Goal: Information Seeking & Learning: Learn about a topic

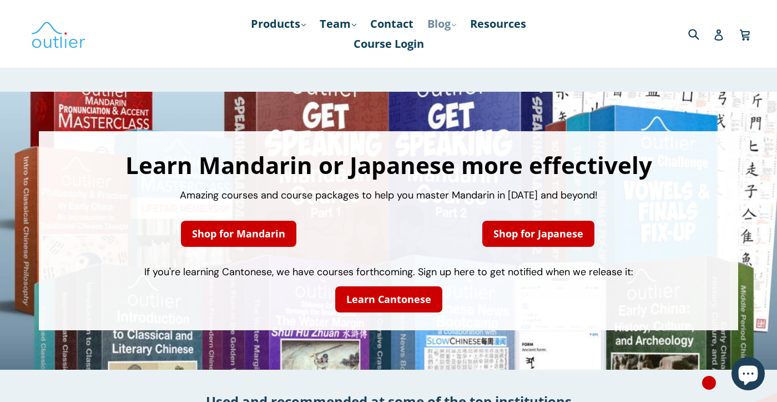
click at [449, 28] on link "Blog .cls-1{fill:#231f20} expand" at bounding box center [442, 24] width 40 height 20
click at [289, 22] on link "Products .cls-1{fill:#231f20} expand" at bounding box center [278, 24] width 66 height 20
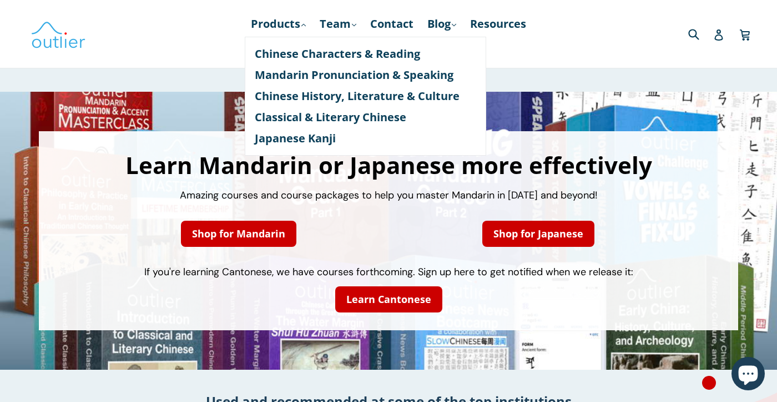
click at [605, 27] on div "Submit" at bounding box center [660, 33] width 185 height 23
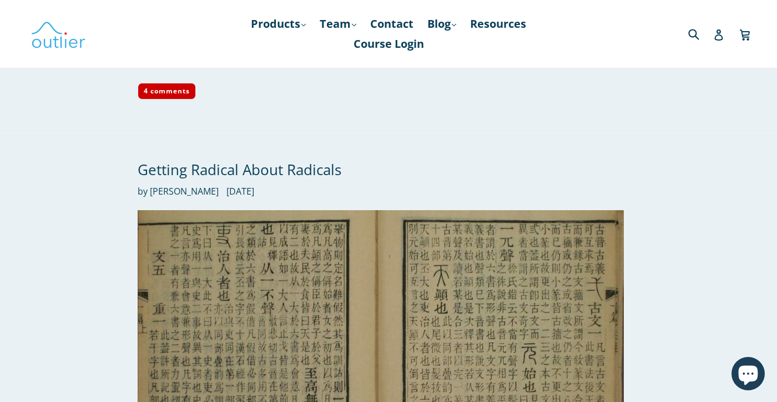
scroll to position [2711, 0]
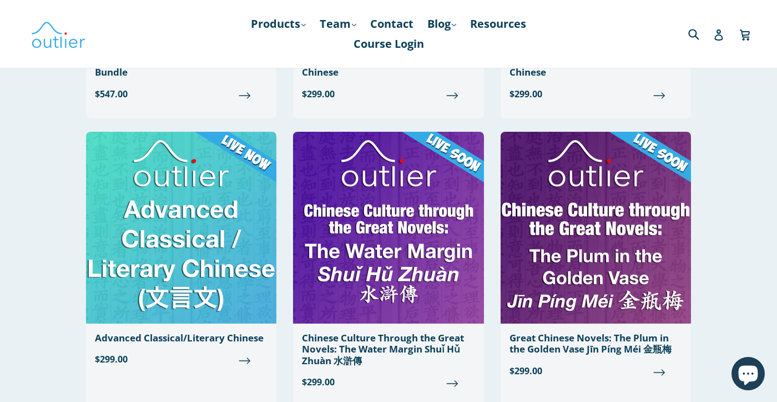
scroll to position [313, 0]
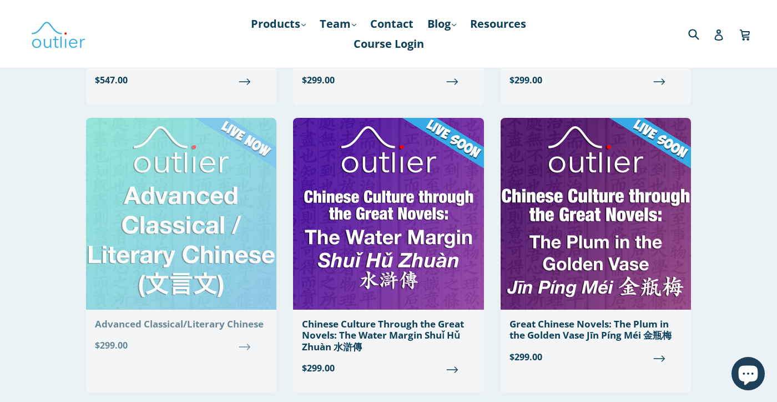
click at [138, 222] on img at bounding box center [181, 214] width 190 height 192
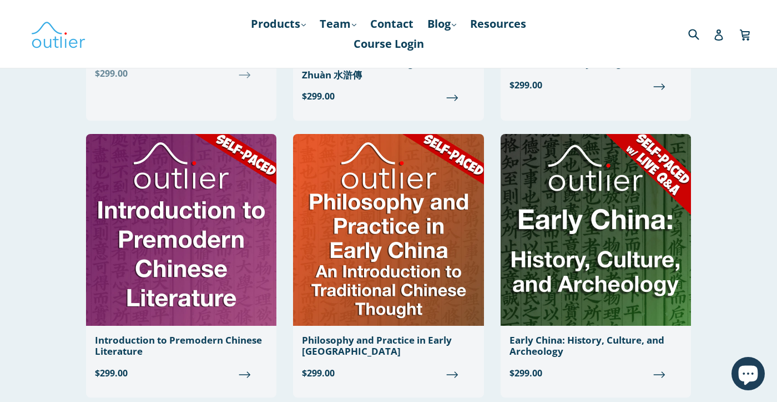
scroll to position [568, 0]
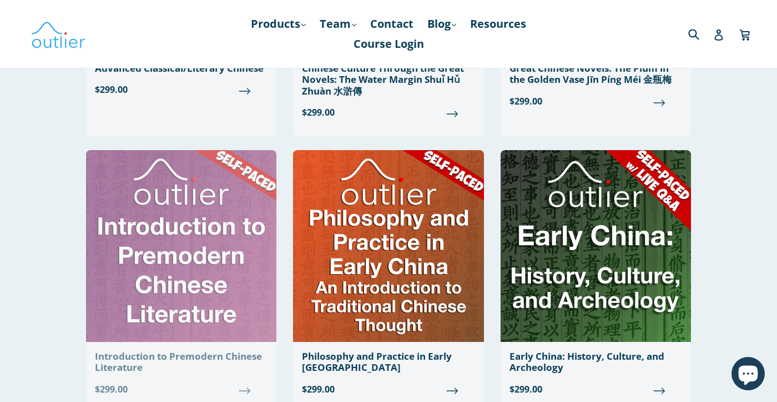
click at [201, 264] on img at bounding box center [181, 246] width 190 height 192
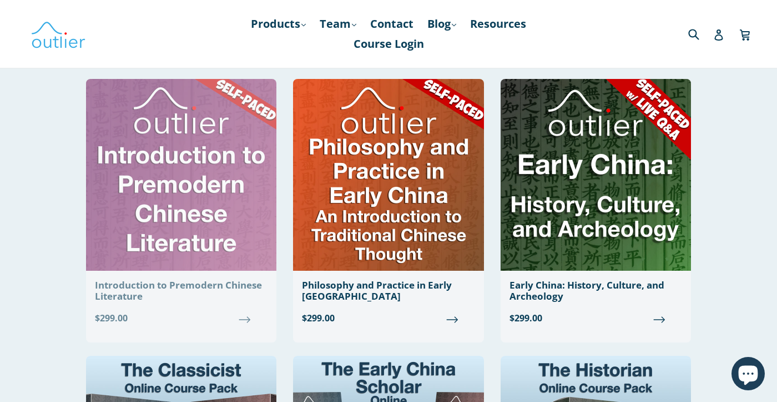
scroll to position [645, 0]
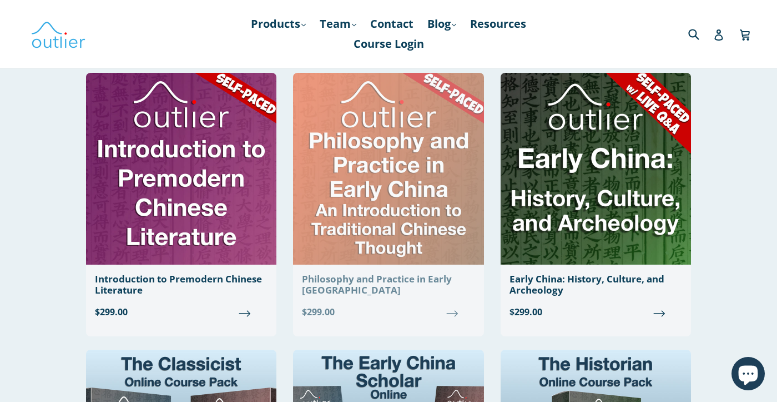
click at [381, 198] on img at bounding box center [388, 169] width 190 height 192
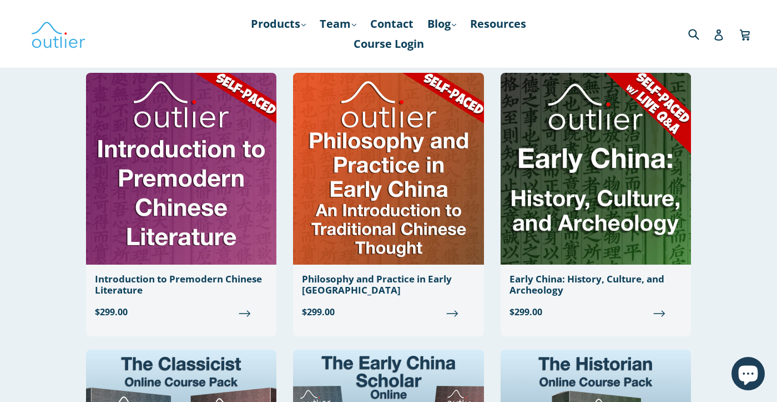
click at [754, 189] on div "Classical & Literary Chinese Filter Filter BYOB display Course Online Course Th…" at bounding box center [388, 308] width 777 height 1724
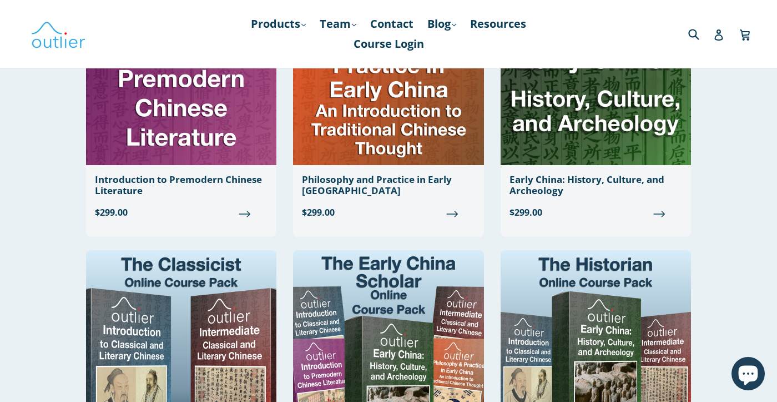
scroll to position [754, 0]
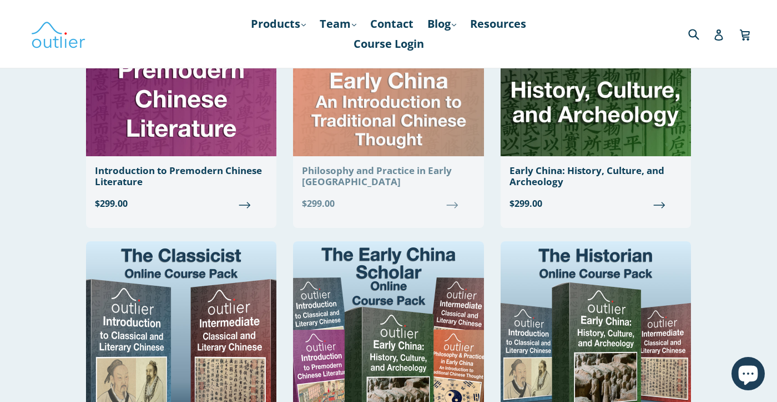
click at [422, 167] on div "Philosophy and Practice in Early China" at bounding box center [388, 176] width 173 height 23
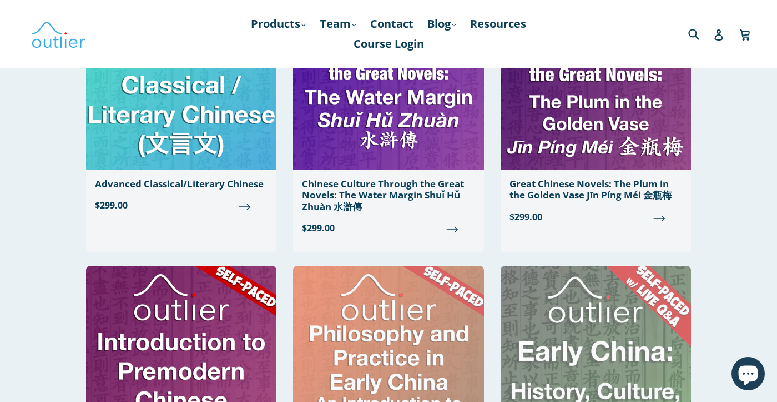
scroll to position [519, 0]
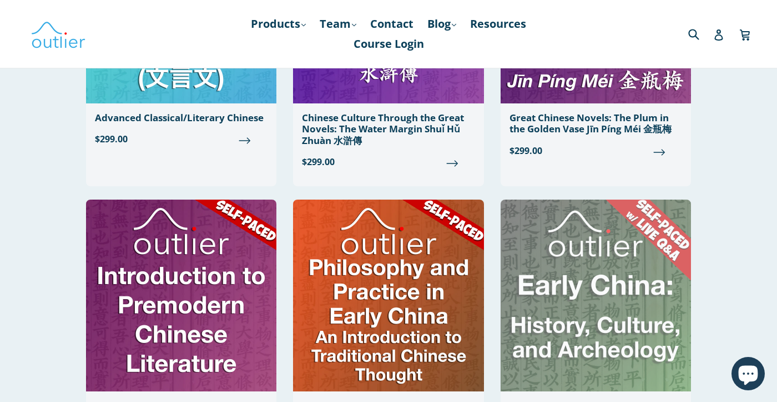
click at [644, 264] on img at bounding box center [596, 295] width 190 height 192
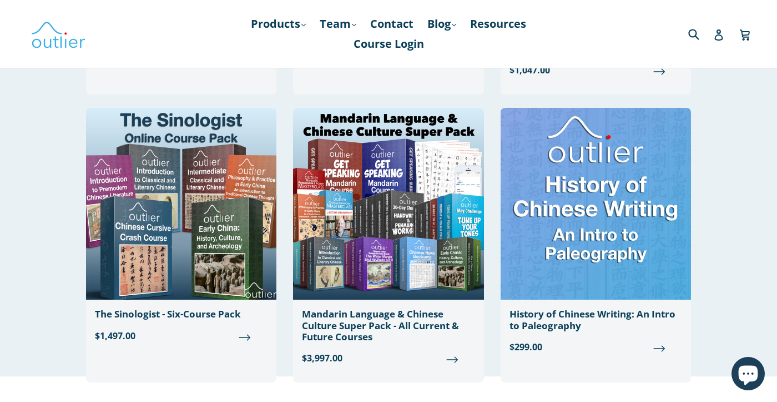
scroll to position [1497, 0]
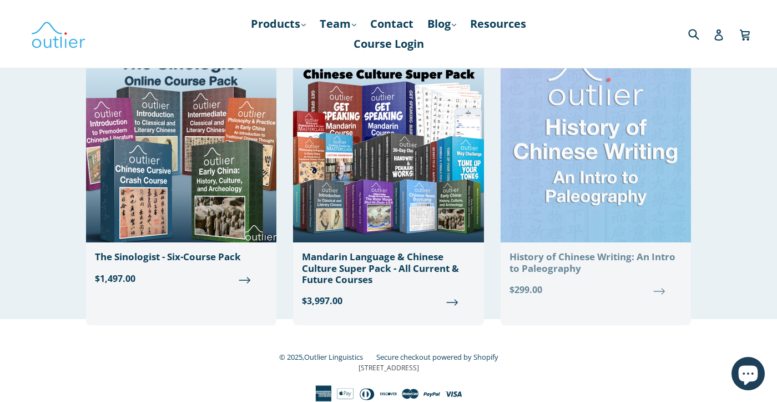
click at [563, 134] on img at bounding box center [596, 147] width 190 height 192
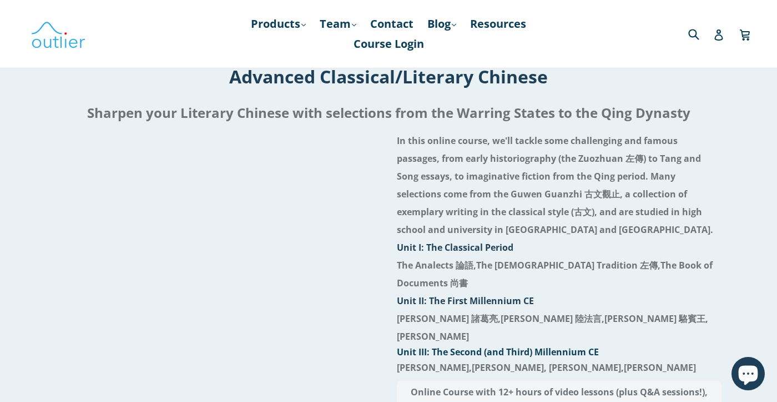
scroll to position [70, 0]
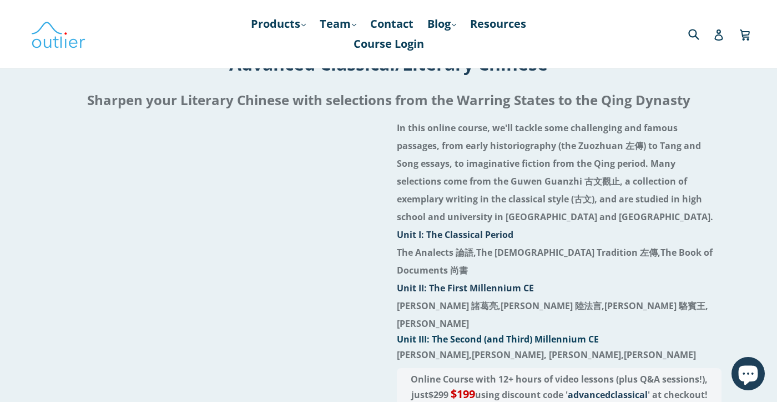
click at [34, 211] on div "In this online course, we'll tackle some challenging and famous passages, from …" at bounding box center [388, 311] width 735 height 385
click at [34, 227] on div "In this online course, we'll tackle some challenging and famous passages, from …" at bounding box center [388, 311] width 735 height 385
click at [36, 213] on div "In this online course, we'll tackle some challenging and famous passages, from …" at bounding box center [388, 311] width 735 height 385
click at [174, 349] on div at bounding box center [218, 311] width 325 height 385
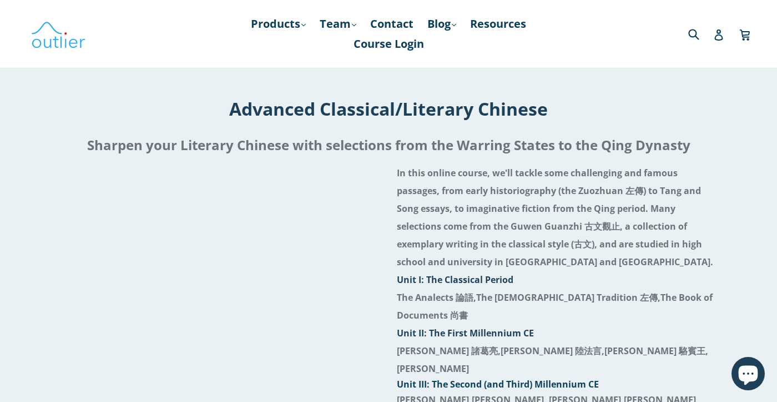
scroll to position [21, 0]
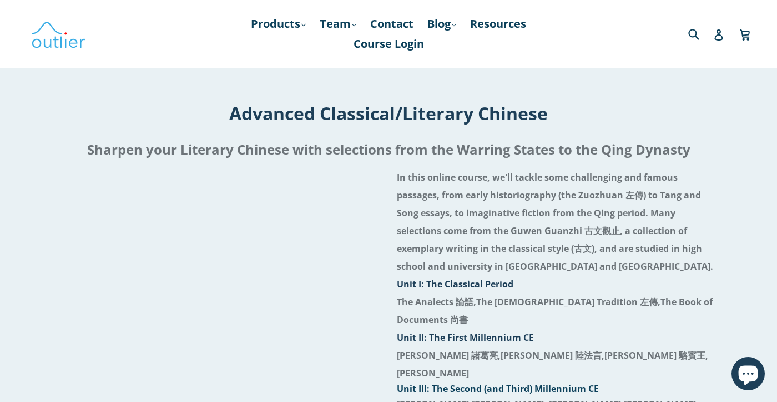
click at [473, 199] on strong "In this online course, we'll tackle some challenging and famous passages, from …" at bounding box center [555, 221] width 317 height 101
click at [568, 119] on h1 "Advanced Classical/Literary Chinese" at bounding box center [389, 113] width 760 height 24
click at [577, 110] on h1 "Advanced Classical/Literary Chinese" at bounding box center [389, 113] width 760 height 24
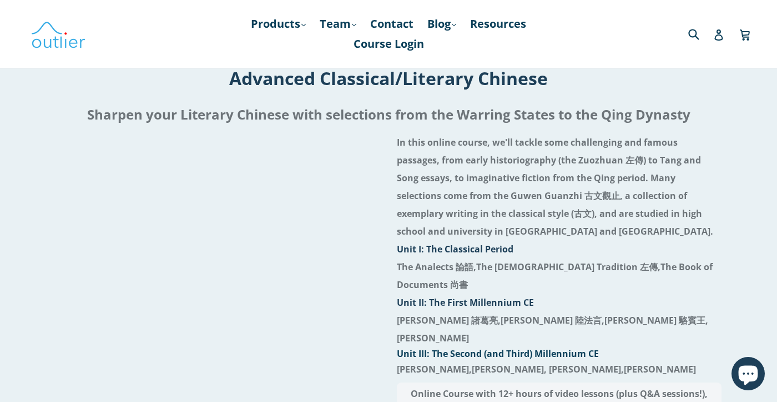
scroll to position [35, 0]
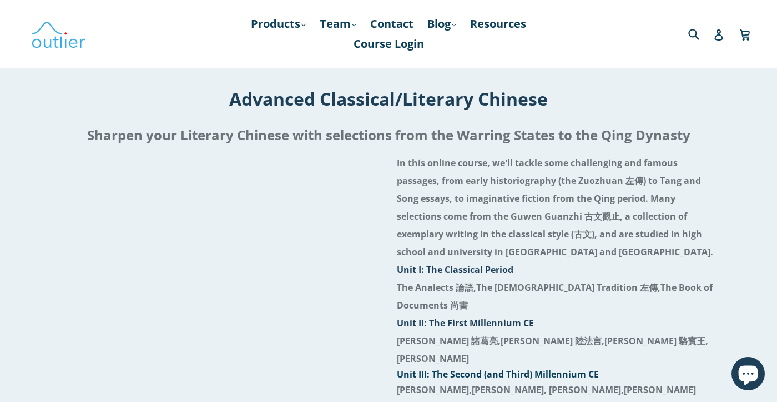
click at [426, 135] on h2 "Sharpen your Literary Chinese with selections from the Warring States to the Qi…" at bounding box center [389, 135] width 760 height 27
click at [418, 135] on h2 "Sharpen your Literary Chinese with selections from the Warring States to the Qi…" at bounding box center [389, 135] width 760 height 27
click at [420, 137] on h2 "Sharpen your Literary Chinese with selections from the Warring States to the Qi…" at bounding box center [389, 135] width 760 height 27
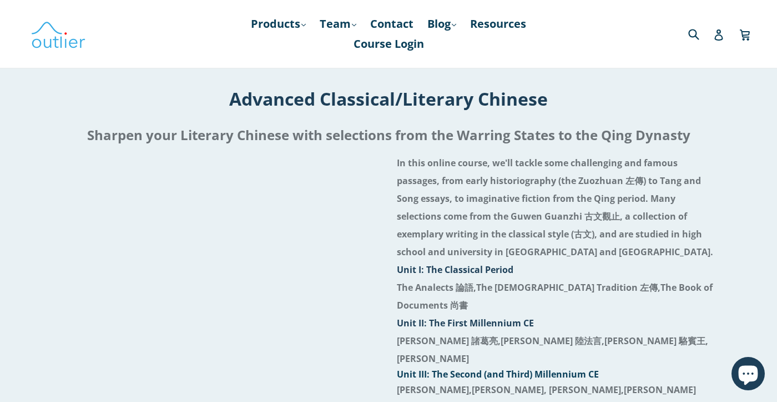
click at [420, 137] on h2 "Sharpen your Literary Chinese with selections from the Warring States to the Qi…" at bounding box center [389, 135] width 760 height 27
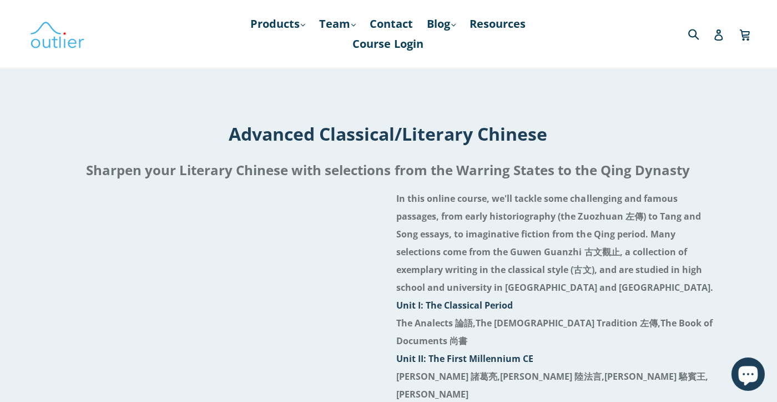
scroll to position [19, 0]
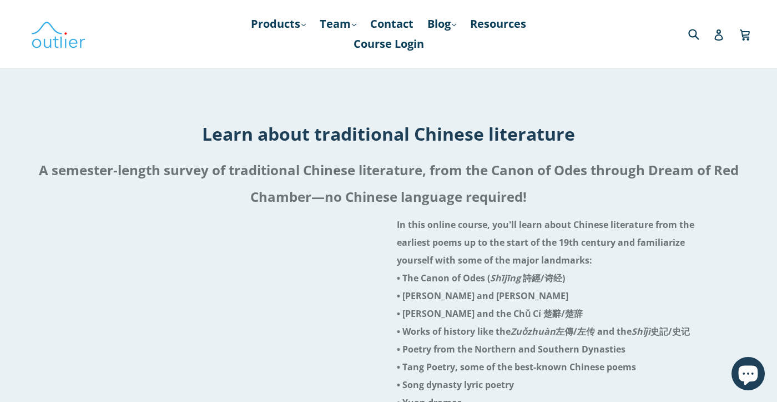
scroll to position [61, 0]
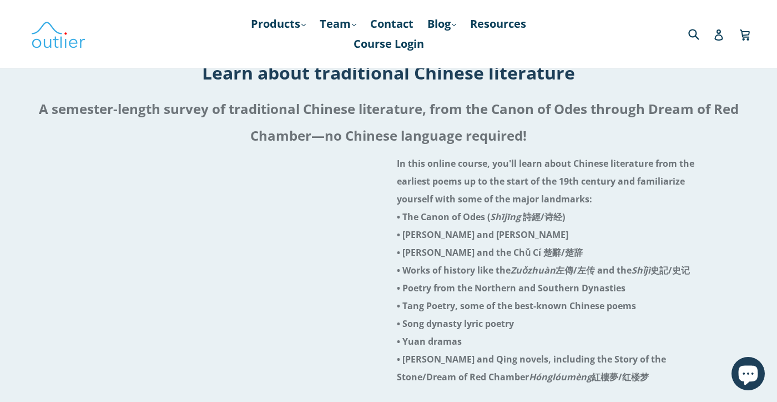
click at [30, 209] on div "In this online course, you'll learn about Chinese literature from the earliest …" at bounding box center [388, 373] width 735 height 438
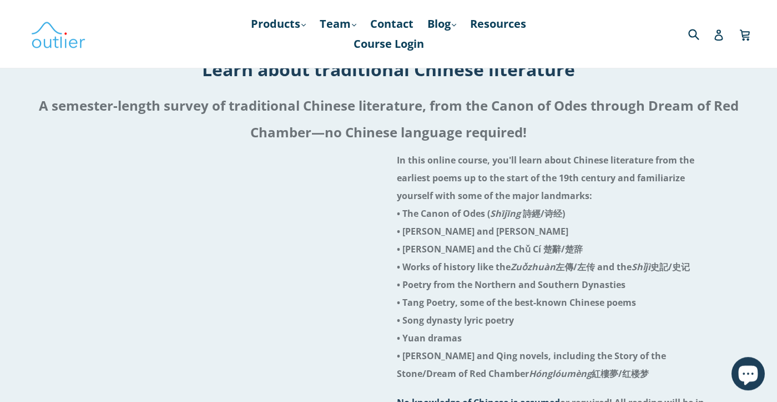
scroll to position [69, 0]
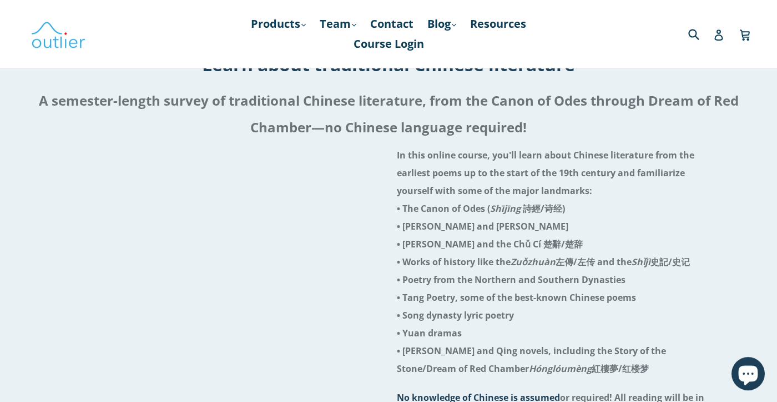
drag, startPoint x: 523, startPoint y: 247, endPoint x: 566, endPoint y: 244, distance: 42.9
click at [524, 247] on strong "• Qu Yuan and the Chǔ Cí 楚辭/楚辞" at bounding box center [490, 244] width 186 height 12
click at [569, 230] on li "In this online course, you'll learn about Chinese literature from the earliest …" at bounding box center [559, 235] width 325 height 178
click at [531, 244] on strong "• Qu Yuan and the Chǔ Cí 楚辭/楚辞" at bounding box center [490, 244] width 186 height 12
click at [561, 239] on li "In this online course, you'll learn about Chinese literature from the earliest …" at bounding box center [559, 235] width 325 height 178
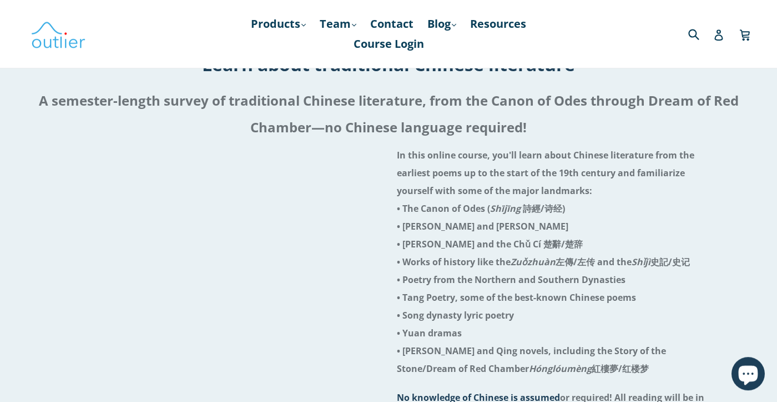
click at [526, 242] on strong "• Qu Yuan and the Chǔ Cí 楚辭/楚辞" at bounding box center [490, 244] width 186 height 12
click at [589, 232] on li "In this online course, you'll learn about Chinese literature from the earliest …" at bounding box center [559, 235] width 325 height 178
click at [524, 250] on strong "• Qu Yuan and the Chǔ Cí 楚辭/楚辞" at bounding box center [490, 244] width 186 height 12
click at [570, 212] on li "In this online course, you'll learn about Chinese literature from the earliest …" at bounding box center [559, 235] width 325 height 178
click at [521, 244] on strong "• Qu Yuan and the Chǔ Cí 楚辭/楚辞" at bounding box center [490, 244] width 186 height 12
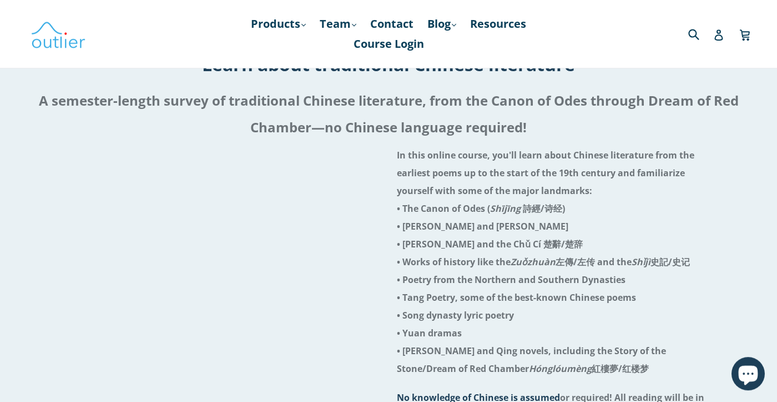
click at [570, 228] on li "In this online course, you'll learn about Chinese literature from the earliest …" at bounding box center [559, 235] width 325 height 178
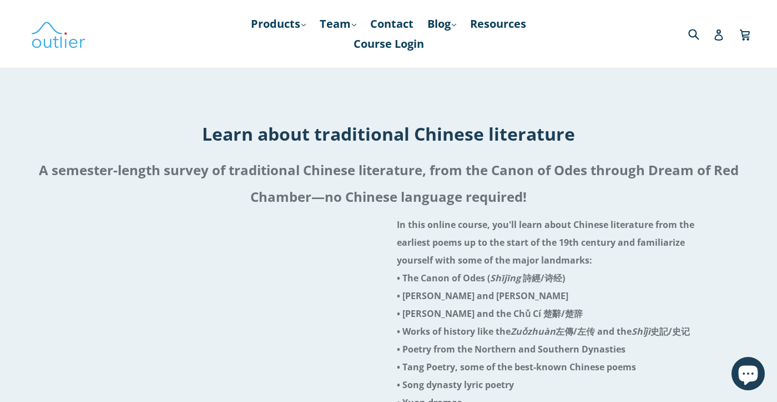
scroll to position [51, 0]
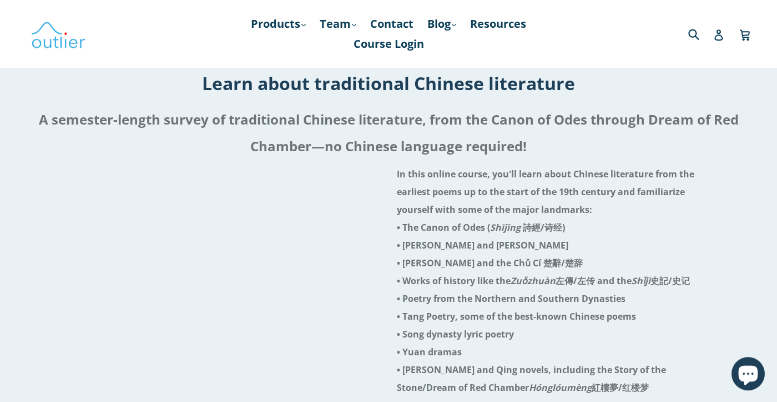
click at [449, 151] on h2 "A semester-length survey of traditional Chinese literature, from the Canon of O…" at bounding box center [389, 132] width 760 height 53
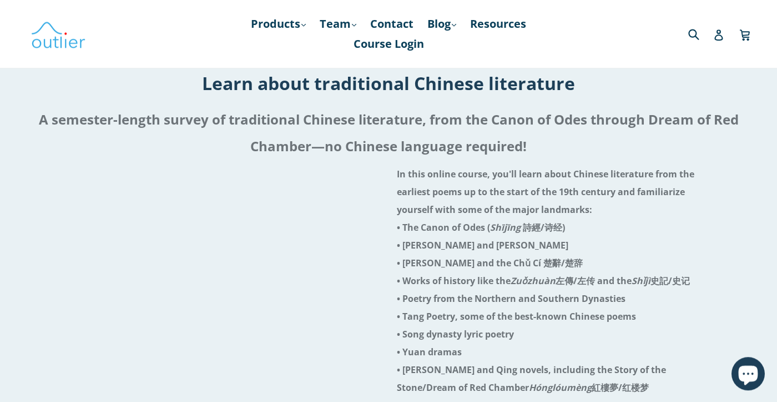
click at [449, 151] on h2 "A semester-length survey of traditional Chinese literature, from the Canon of O…" at bounding box center [389, 132] width 760 height 53
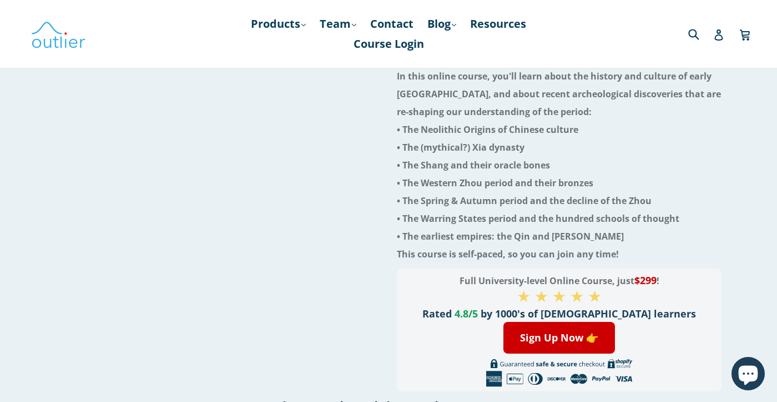
scroll to position [88, 0]
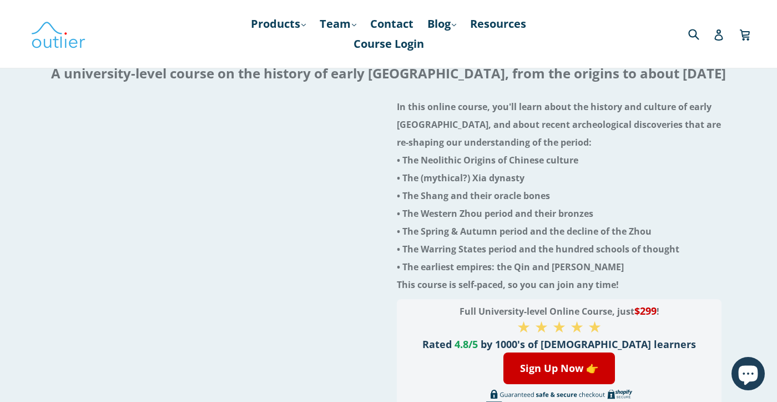
click at [192, 325] on div at bounding box center [218, 256] width 325 height 329
click at [327, 345] on div at bounding box center [218, 256] width 325 height 329
click at [352, 325] on div at bounding box center [218, 256] width 325 height 329
click at [342, 338] on div at bounding box center [218, 256] width 325 height 329
click at [347, 325] on div at bounding box center [218, 256] width 325 height 329
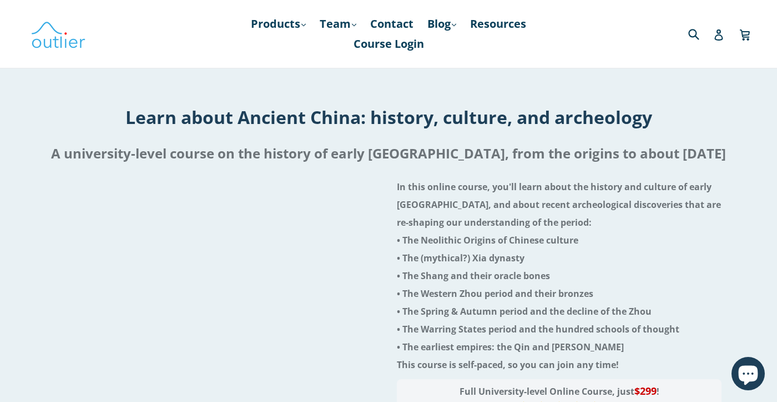
scroll to position [0, 0]
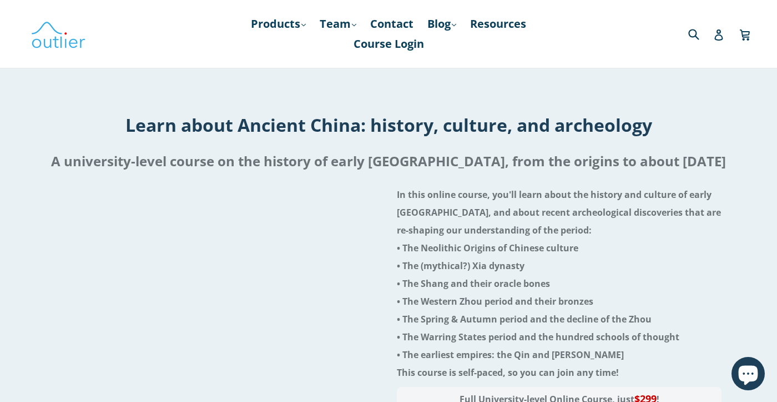
click at [449, 99] on div "Learn about Ancient China: history, culture, and archeology A university-level …" at bounding box center [388, 301] width 777 height 418
click at [449, 102] on div "Learn about Ancient China: history, culture, and archeology A university-level …" at bounding box center [388, 301] width 777 height 418
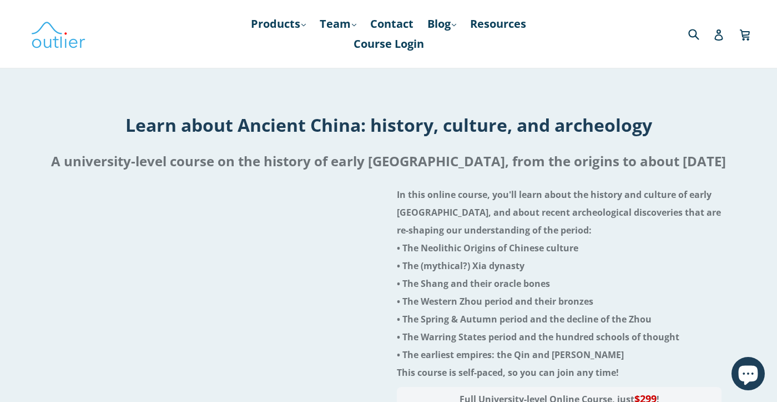
click at [449, 102] on div "Learn about Ancient China: history, culture, and archeology A university-level …" at bounding box center [388, 301] width 777 height 418
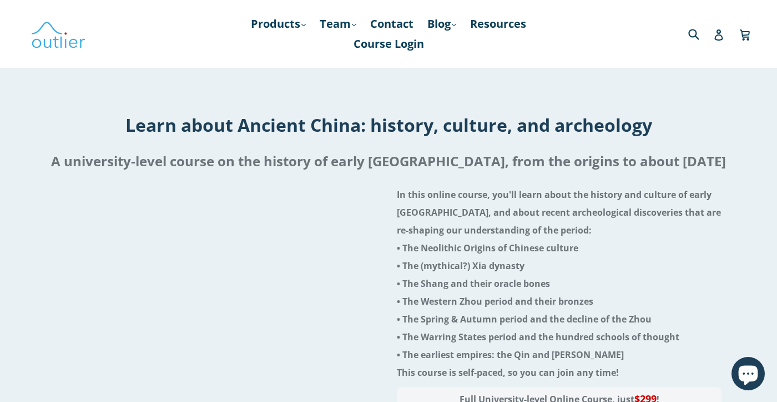
click at [449, 102] on div "Learn about Ancient China: history, culture, and archeology A university-level …" at bounding box center [388, 301] width 777 height 418
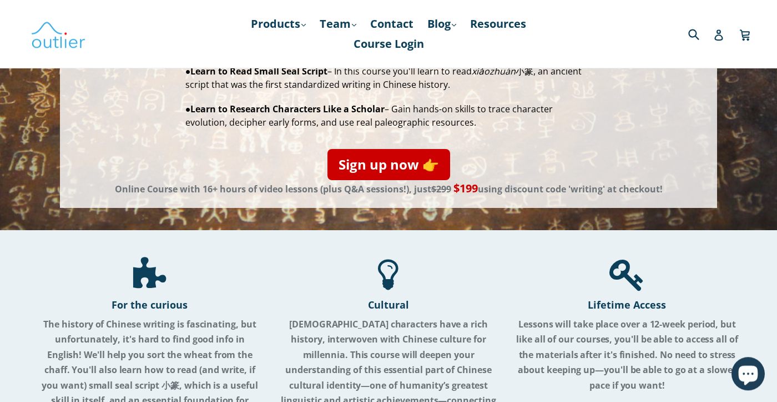
scroll to position [11, 0]
